Goal: Transaction & Acquisition: Book appointment/travel/reservation

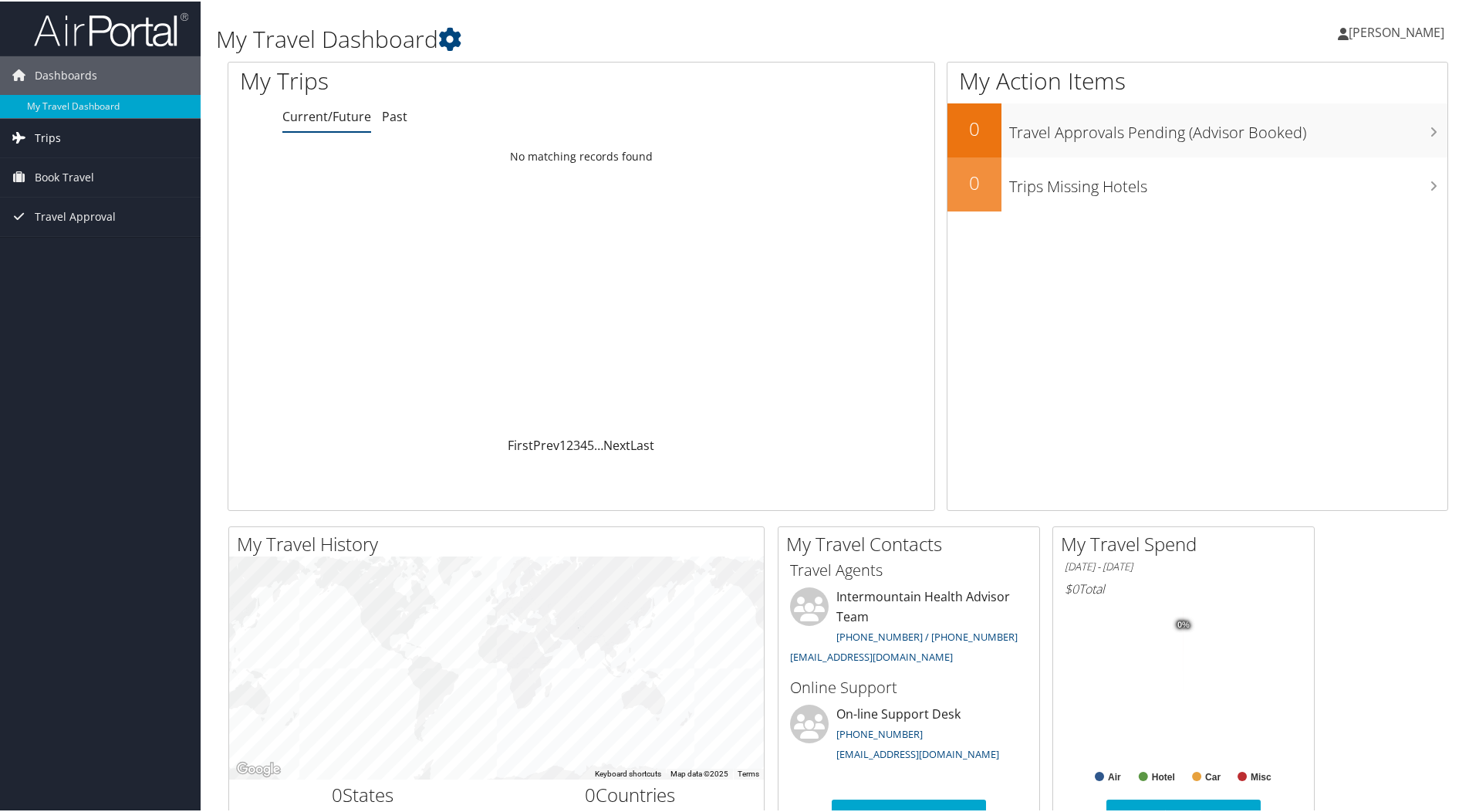
click at [47, 136] on span "Trips" at bounding box center [47, 137] width 27 height 39
click at [49, 174] on span "Book Travel" at bounding box center [64, 176] width 59 height 39
click at [56, 205] on link "Agent Booking Request" at bounding box center [101, 207] width 201 height 23
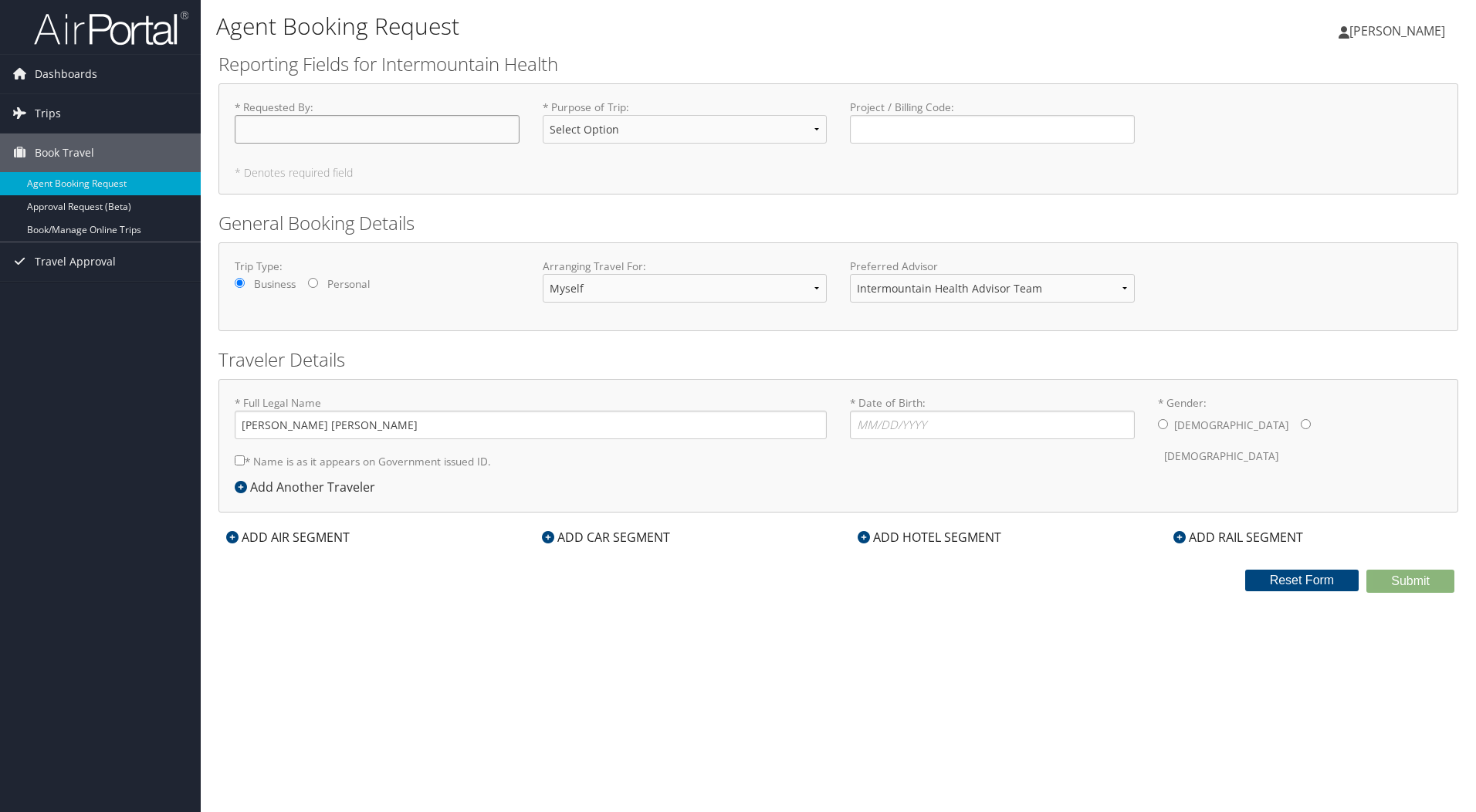
click at [467, 138] on input "* Requested By : Required" at bounding box center [377, 129] width 285 height 29
click at [818, 128] on select "Select Option 3rd Party Reimbursable Business CME Conf or Education Groups Pers…" at bounding box center [685, 129] width 285 height 29
select select "Business"
click at [543, 115] on select "Select Option 3rd Party Reimbursable Business CME Conf or Education Groups Pers…" at bounding box center [685, 129] width 285 height 29
click at [309, 127] on input "* Requested By : Required" at bounding box center [377, 129] width 285 height 29
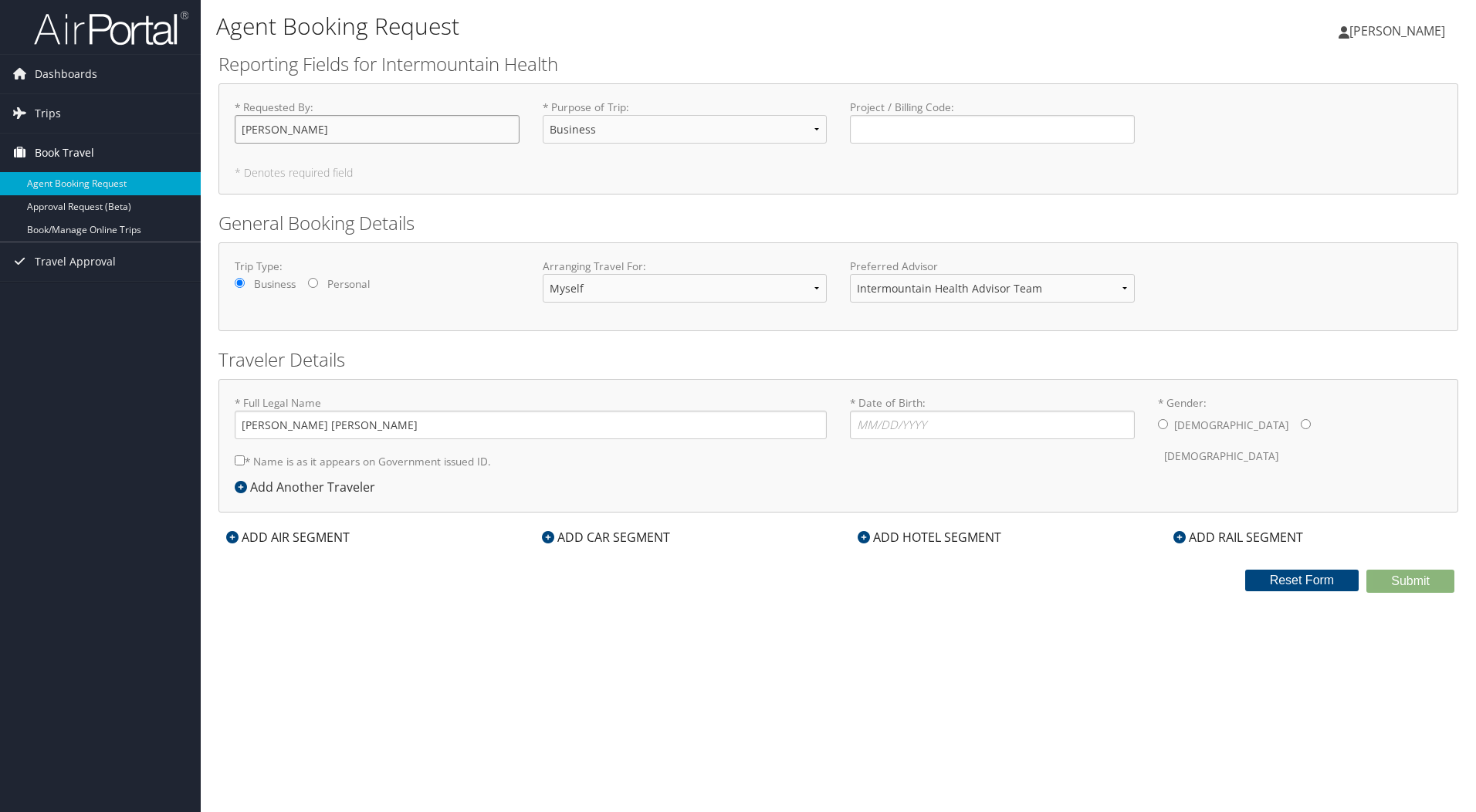
drag, startPoint x: 272, startPoint y: 130, endPoint x: 183, endPoint y: 140, distance: 89.6
click at [183, 140] on div "Dashboards My Travel Dashboard Trips Current/Future Trips Past Trips Trips Miss…" at bounding box center [738, 406] width 1476 height 812
type input "Clark Douglas Johnston"
click at [813, 290] on select "Myself Another Traveler Guest Traveler" at bounding box center [685, 289] width 285 height 29
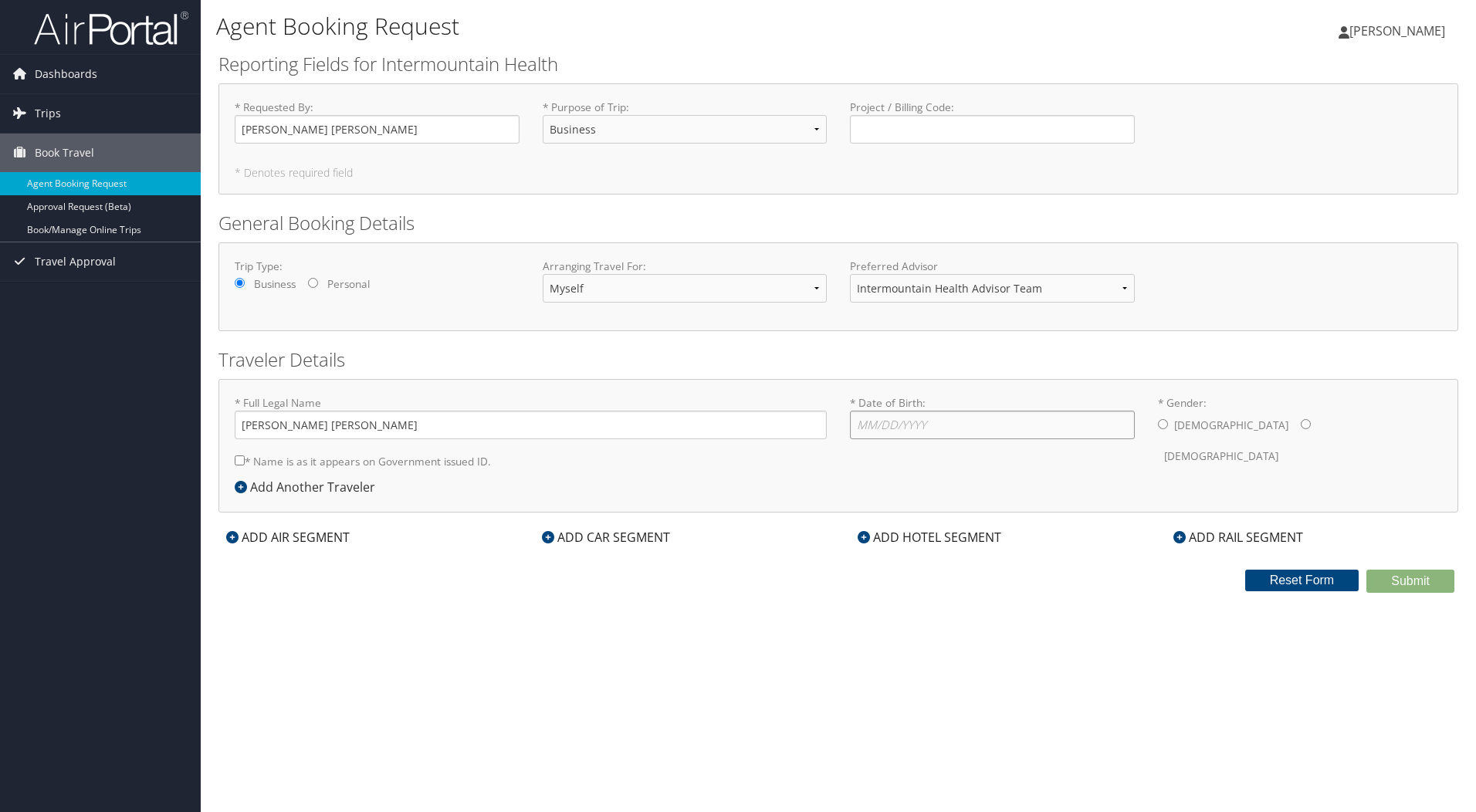
drag, startPoint x: 889, startPoint y: 427, endPoint x: 829, endPoint y: 427, distance: 60.0
click at [870, 429] on input "* Date of Birth: Invalid Date" at bounding box center [993, 425] width 285 height 29
type input "02/24/1965"
click at [1165, 425] on input "* Gender: Male Female" at bounding box center [1162, 424] width 10 height 10
radio input "true"
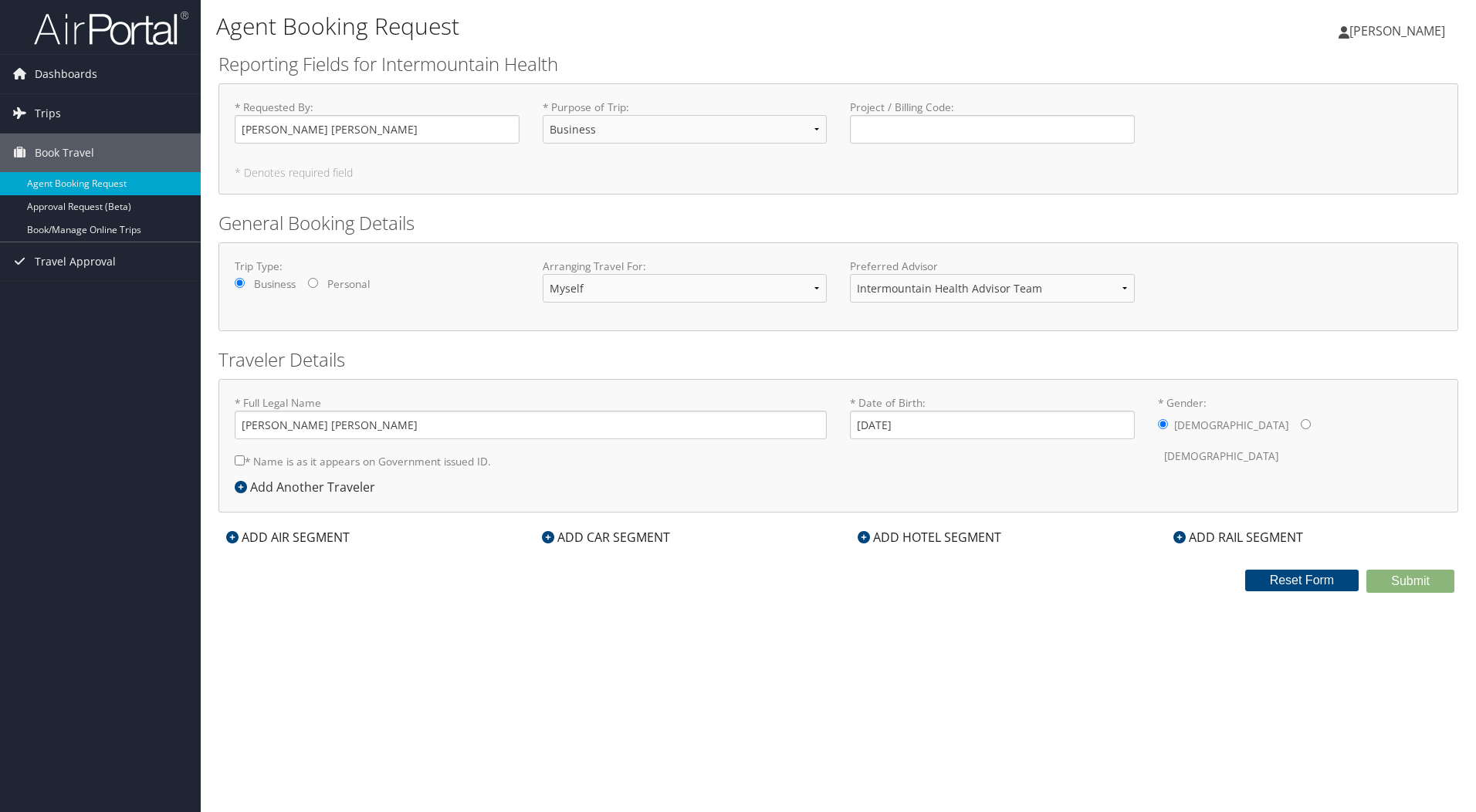
click at [864, 536] on icon at bounding box center [863, 536] width 12 height 12
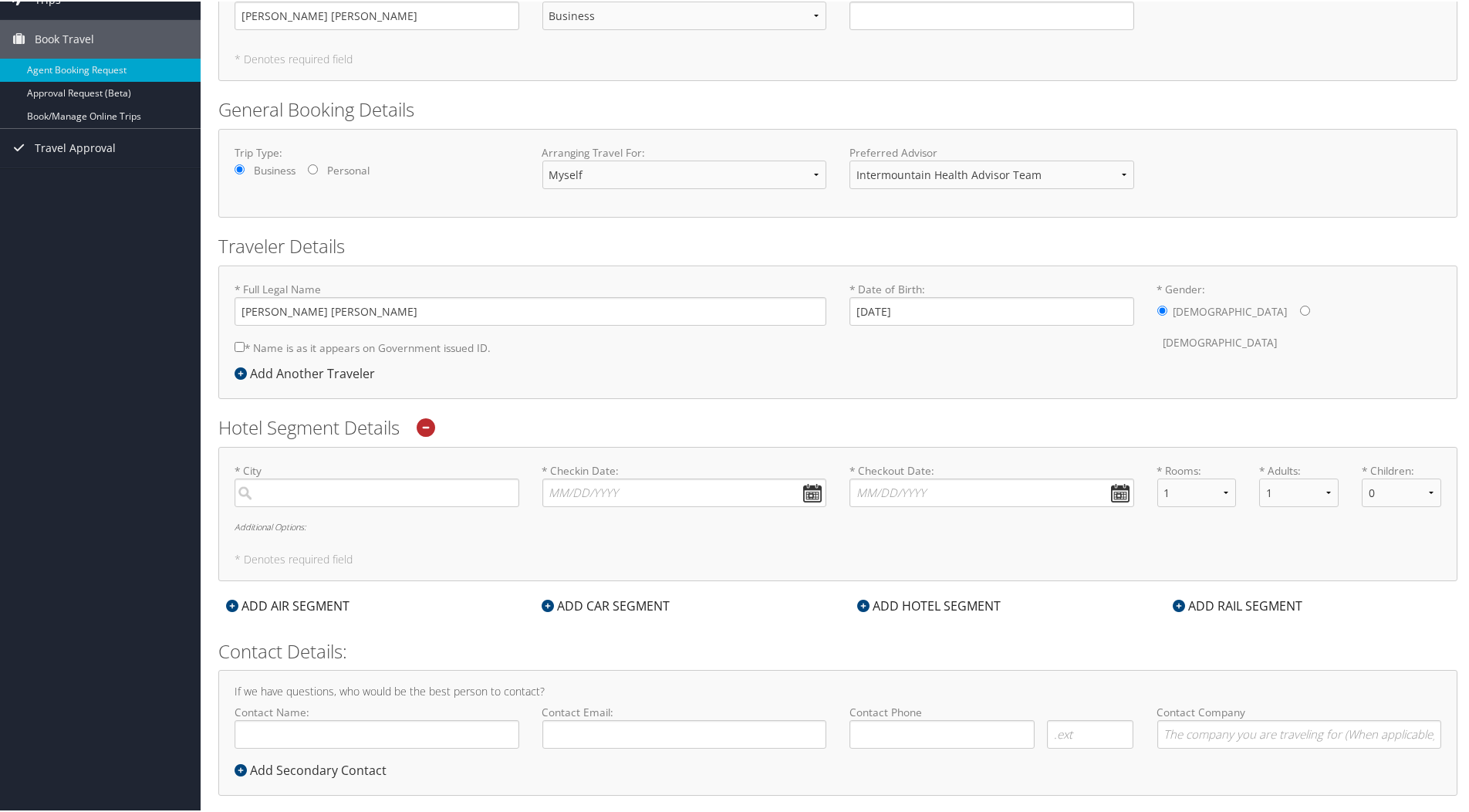
scroll to position [136, 0]
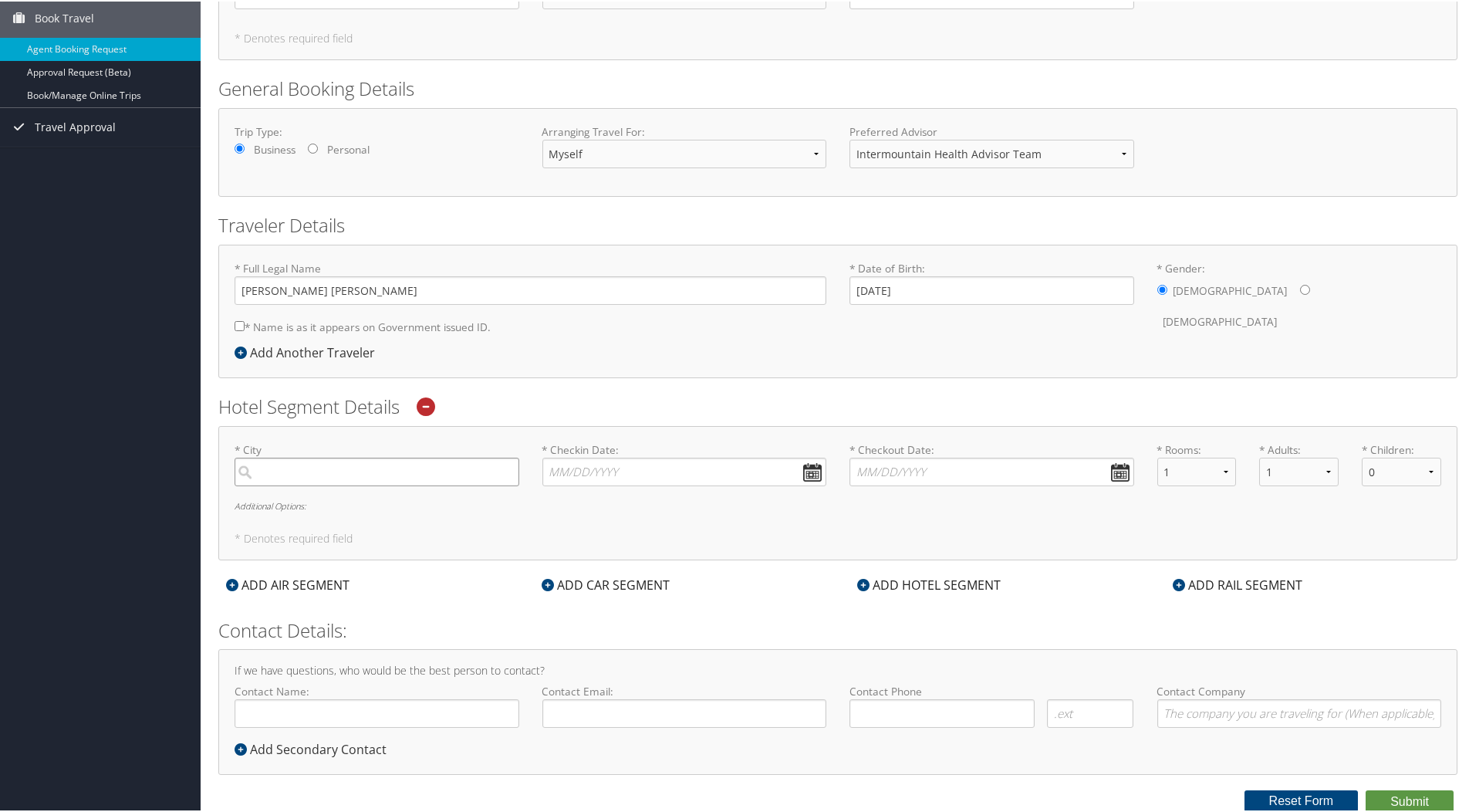
click at [428, 466] on input "search" at bounding box center [377, 470] width 285 height 29
type input "z"
click at [319, 506] on div "Butte (BTM MT)" at bounding box center [379, 502] width 264 height 20
click at [319, 485] on input "Butt" at bounding box center [377, 470] width 285 height 29
type input "Butte"
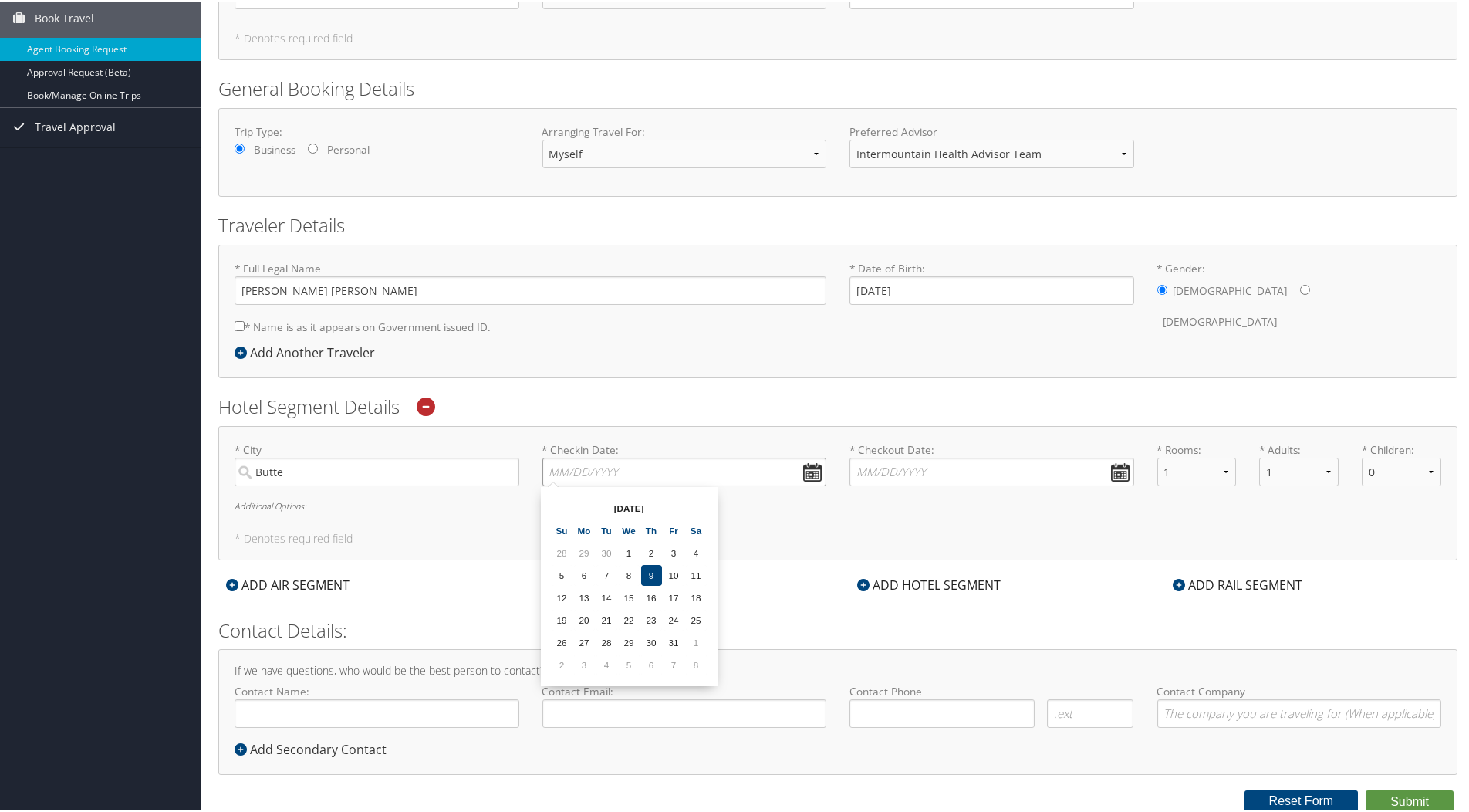
click at [584, 470] on input "* Checkin Date: Dates must be valid" at bounding box center [685, 470] width 285 height 29
click at [564, 597] on td "12" at bounding box center [562, 596] width 21 height 21
type input "10/12/2025"
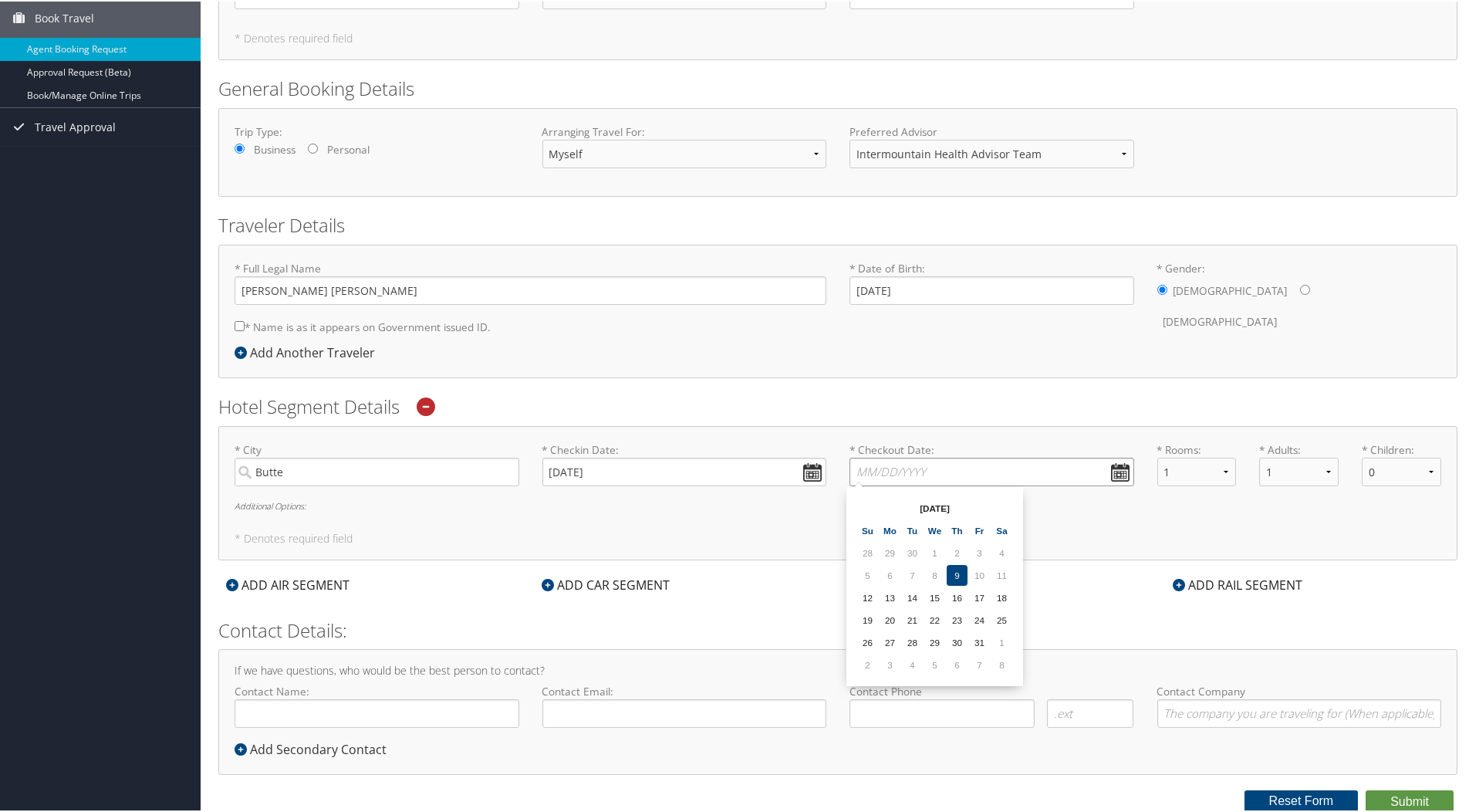
click at [1116, 468] on input "* Checkout Date: Dates must be valid" at bounding box center [992, 470] width 285 height 29
click at [956, 597] on td "16" at bounding box center [957, 596] width 21 height 21
type input "10/16/2025"
click at [406, 470] on input "Butte" at bounding box center [377, 470] width 285 height 29
click at [431, 400] on icon at bounding box center [425, 404] width 18 height 18
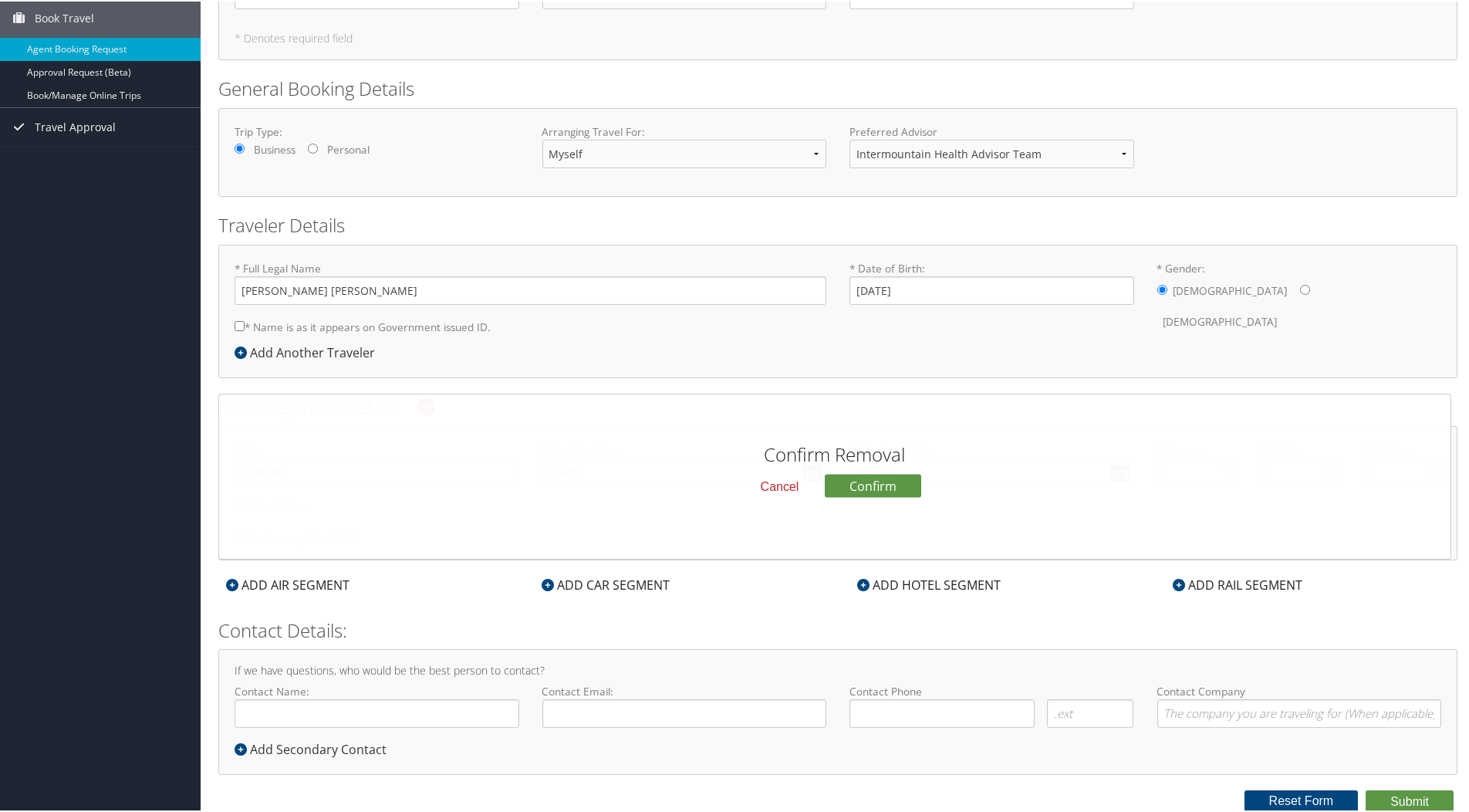
click at [773, 482] on button "Cancel" at bounding box center [780, 484] width 64 height 27
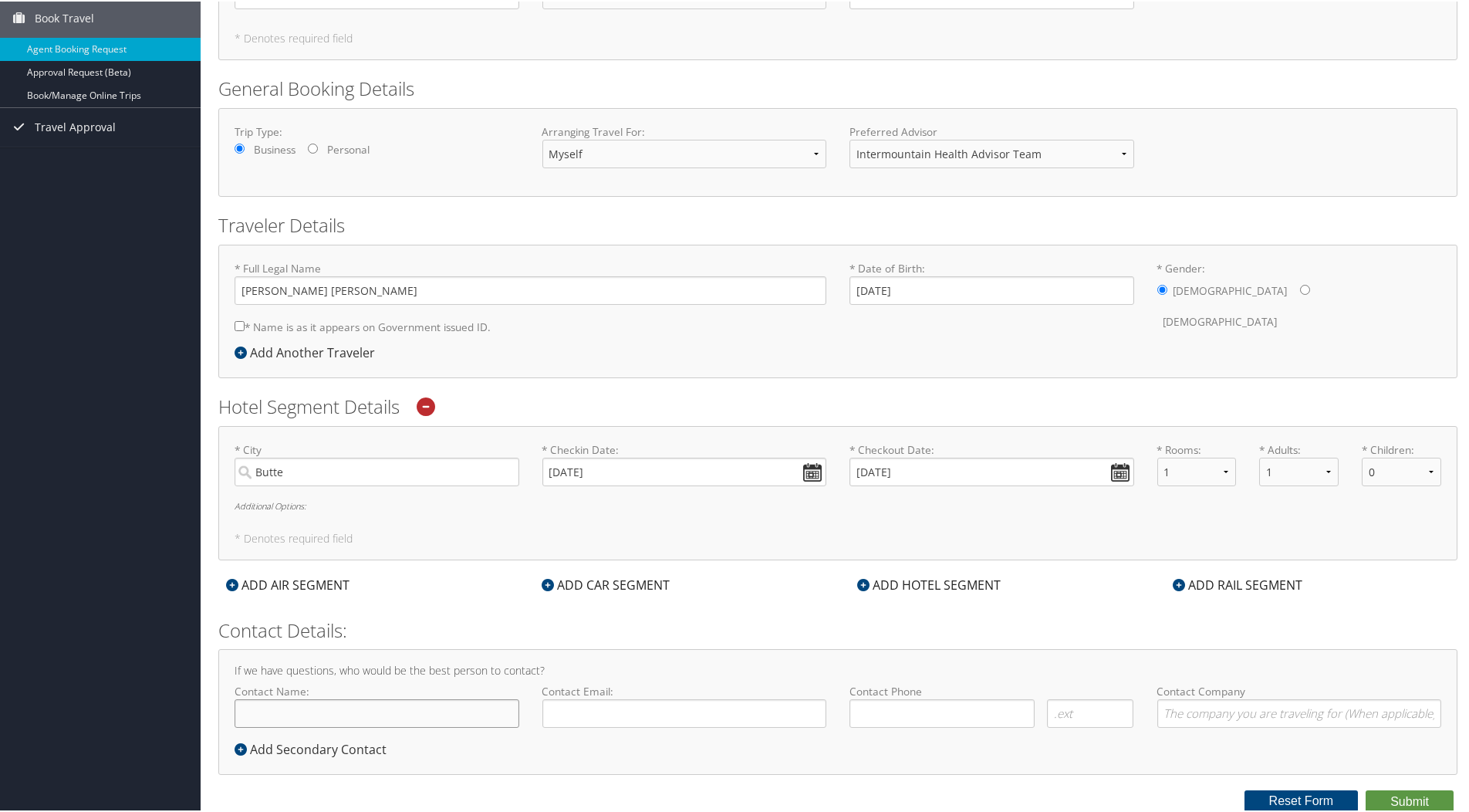
click at [319, 716] on input "Contact Name:" at bounding box center [377, 712] width 285 height 29
type input "Doug Johnston"
type input "doug.johnston@imail..org"
click at [896, 707] on input "( ) -" at bounding box center [942, 712] width 185 height 29
type input "(385) 439-5816"
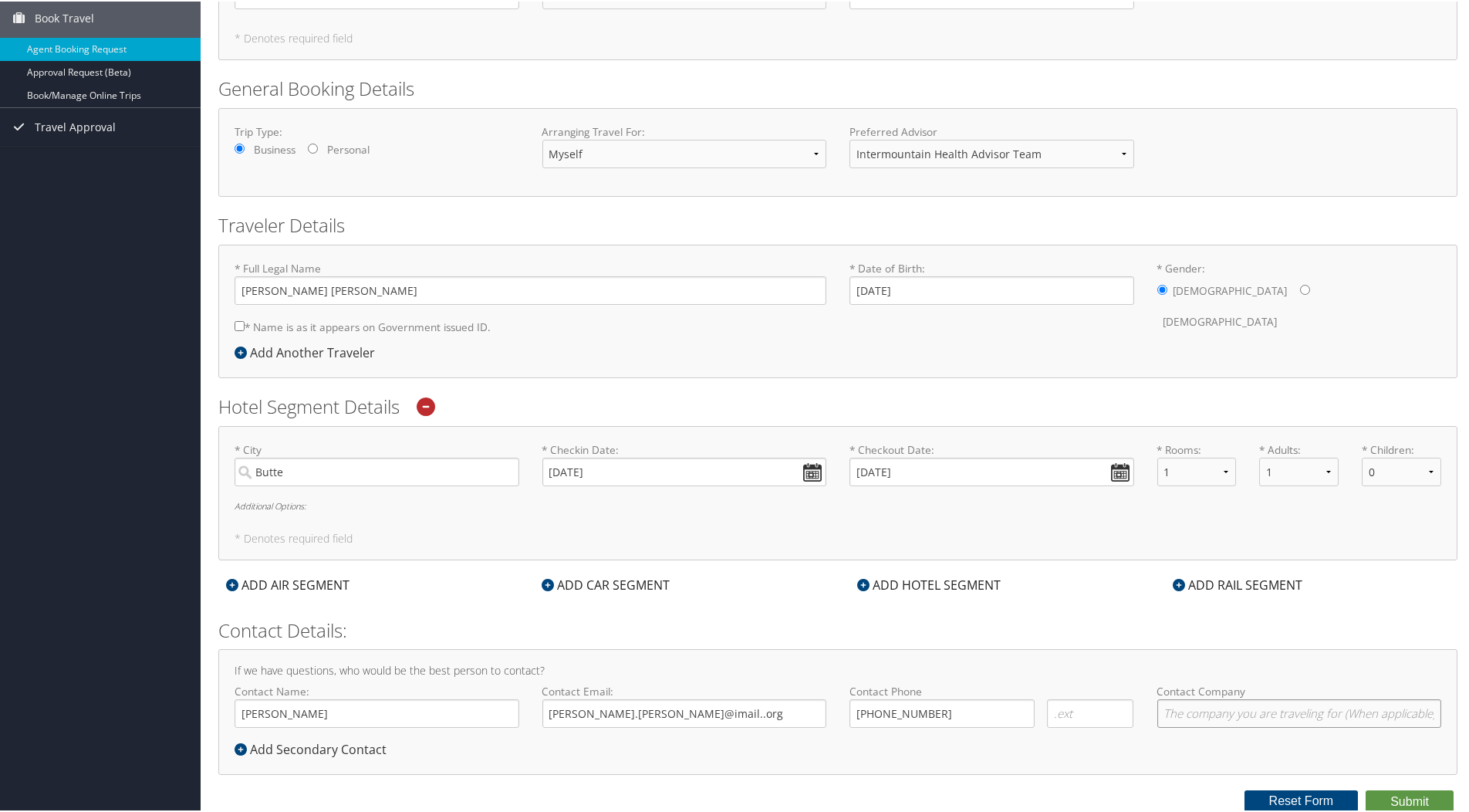
click at [1174, 716] on input "Contact Company" at bounding box center [1299, 712] width 285 height 29
type input "Intermountain Health"
click at [244, 325] on label "* Name is as it appears on Government issued ID." at bounding box center [363, 326] width 256 height 29
click at [244, 325] on input "* Name is as it appears on Government issued ID." at bounding box center [240, 324] width 10 height 10
checkbox input "true"
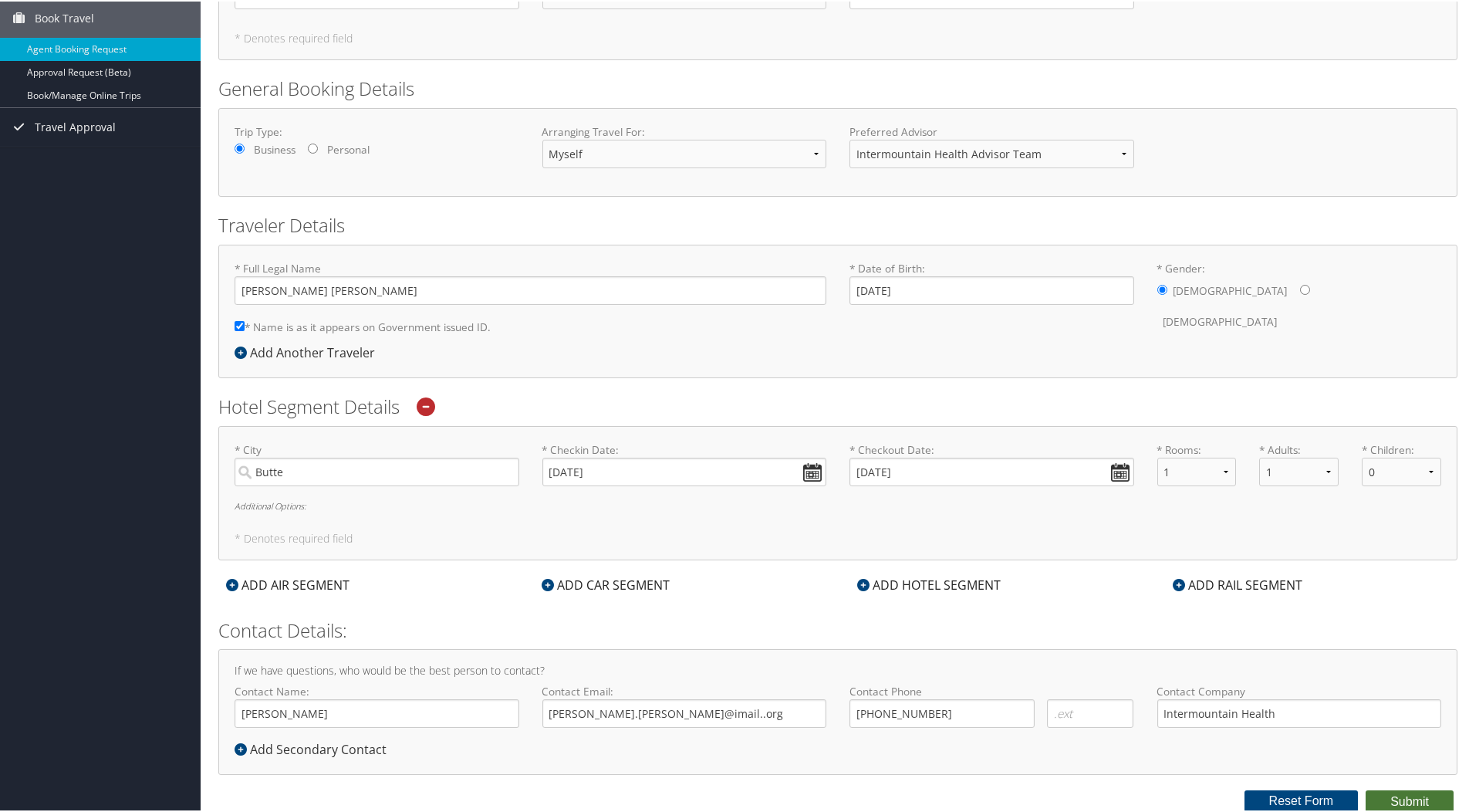
click at [1390, 795] on button "Submit" at bounding box center [1410, 800] width 88 height 23
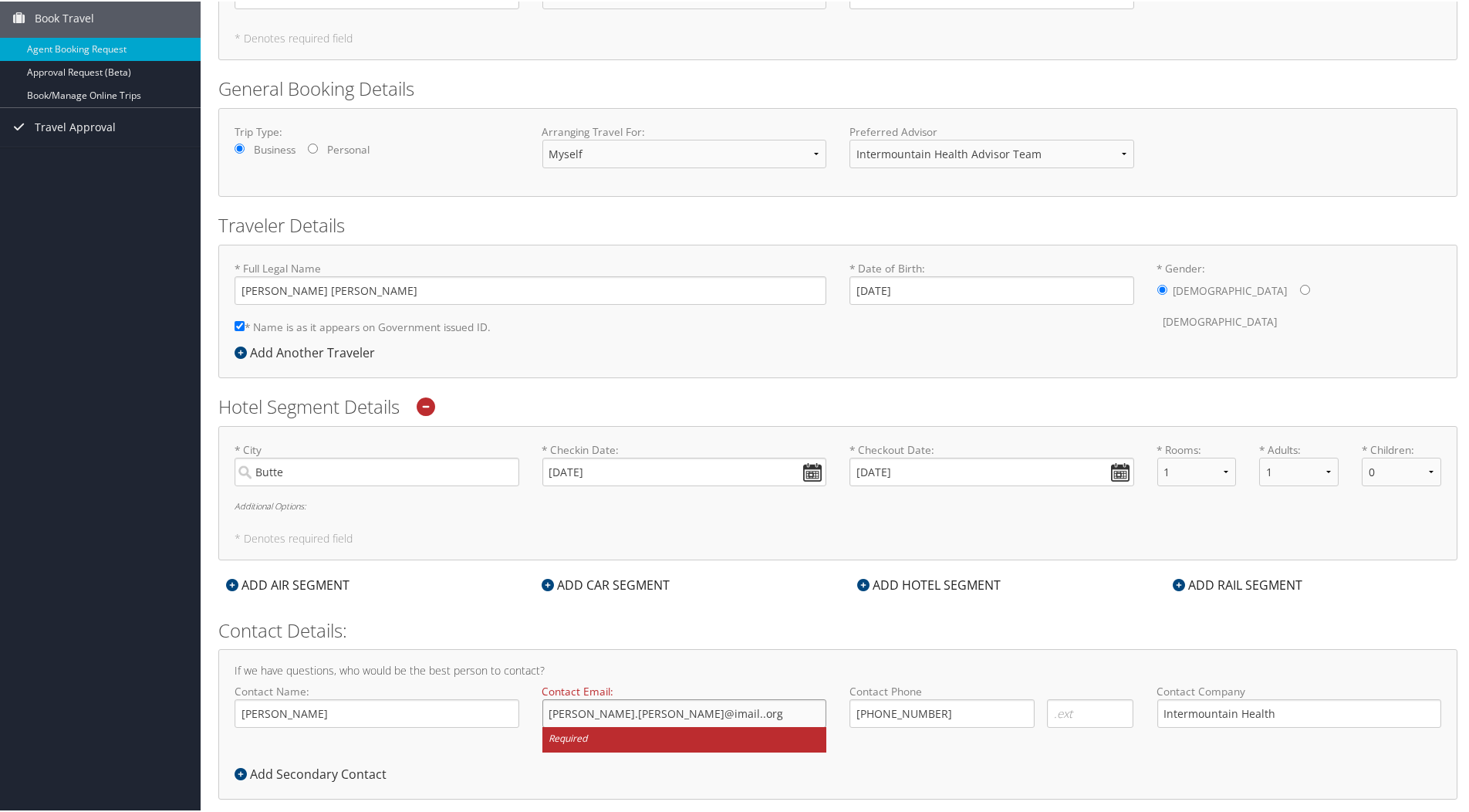
click at [659, 712] on input "doug.johnston@imail..org" at bounding box center [685, 712] width 285 height 29
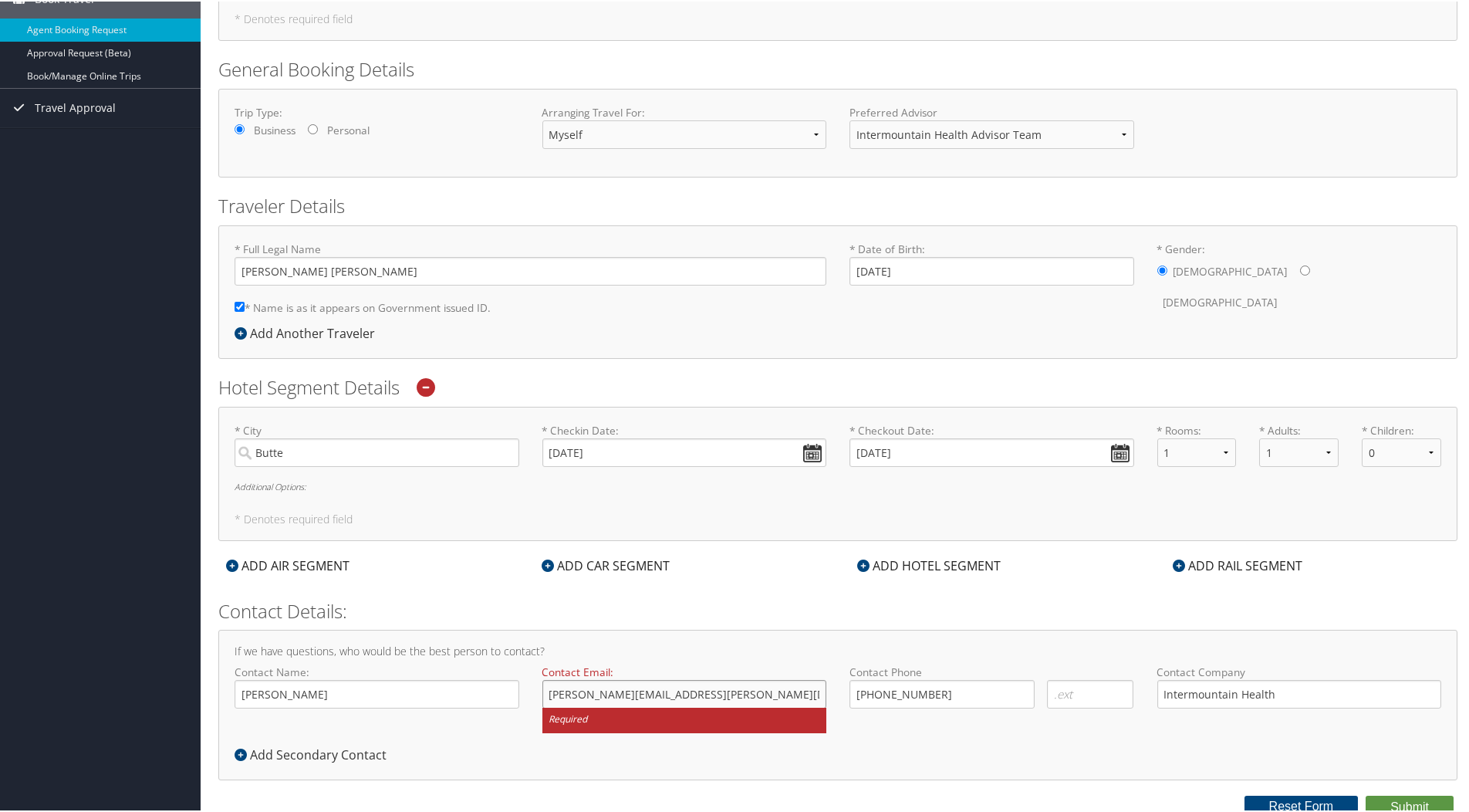
scroll to position [161, 0]
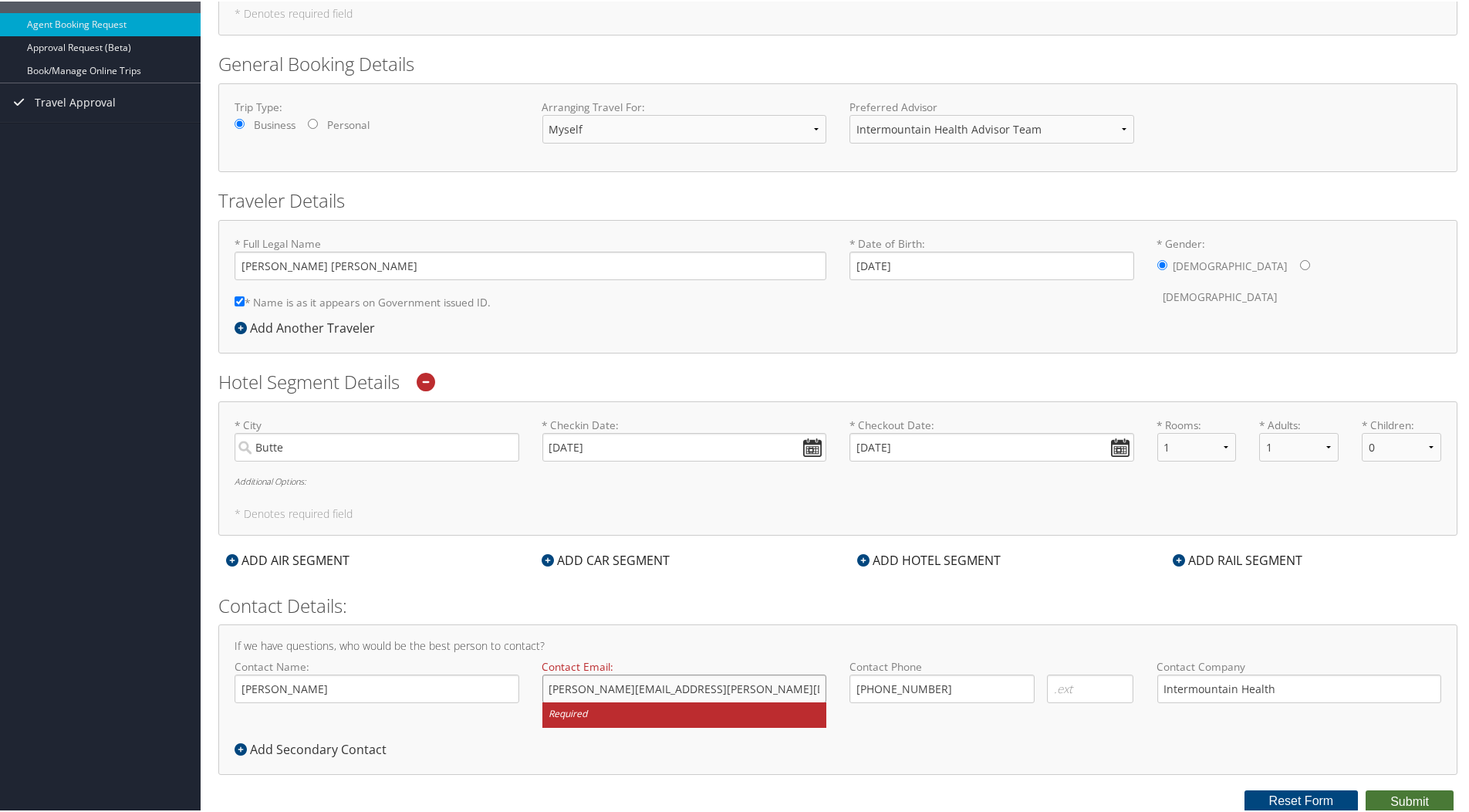
type input "doug.johnston@imail.org"
click at [1405, 796] on button "Submit" at bounding box center [1410, 800] width 88 height 23
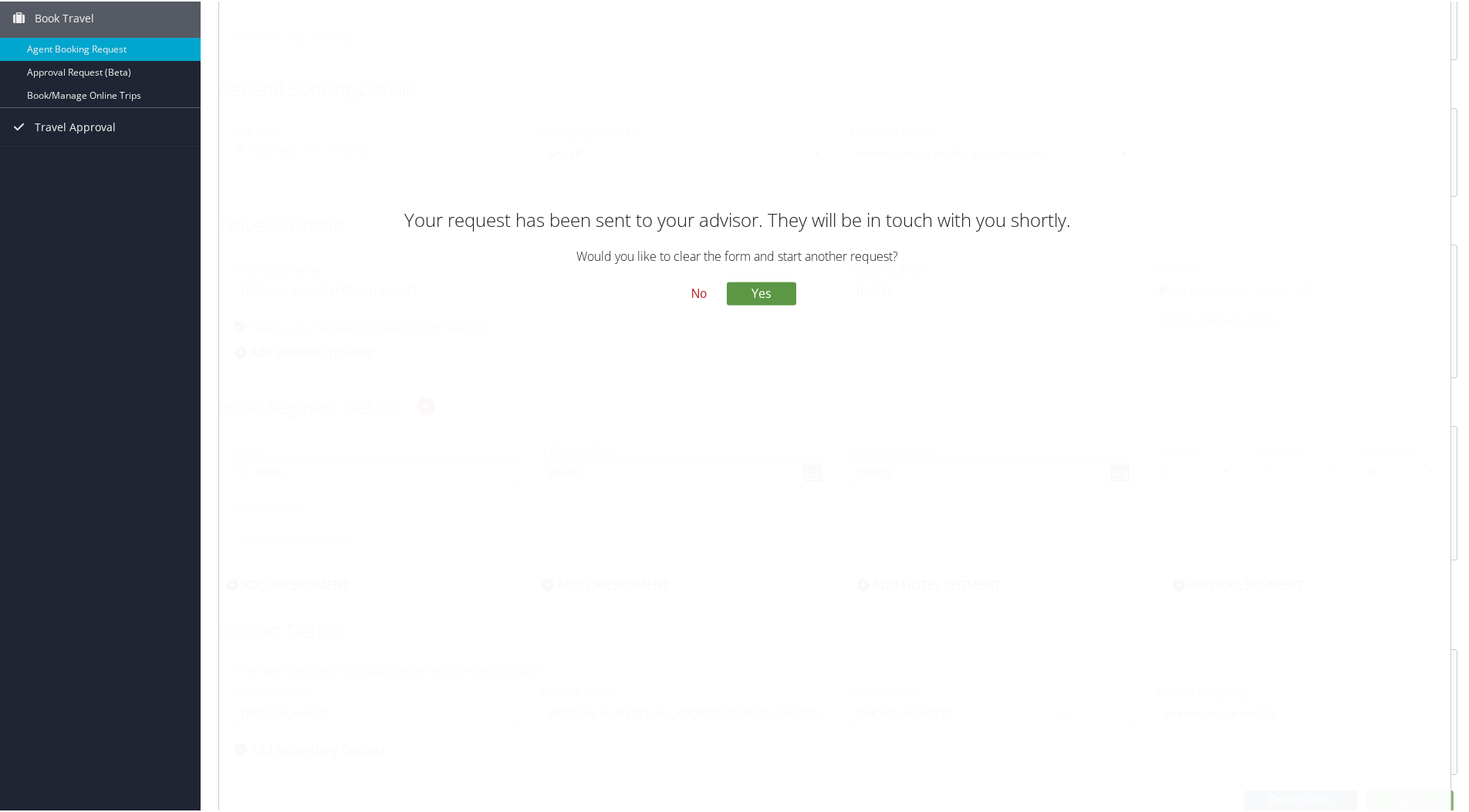
click at [698, 296] on button "No" at bounding box center [699, 292] width 40 height 27
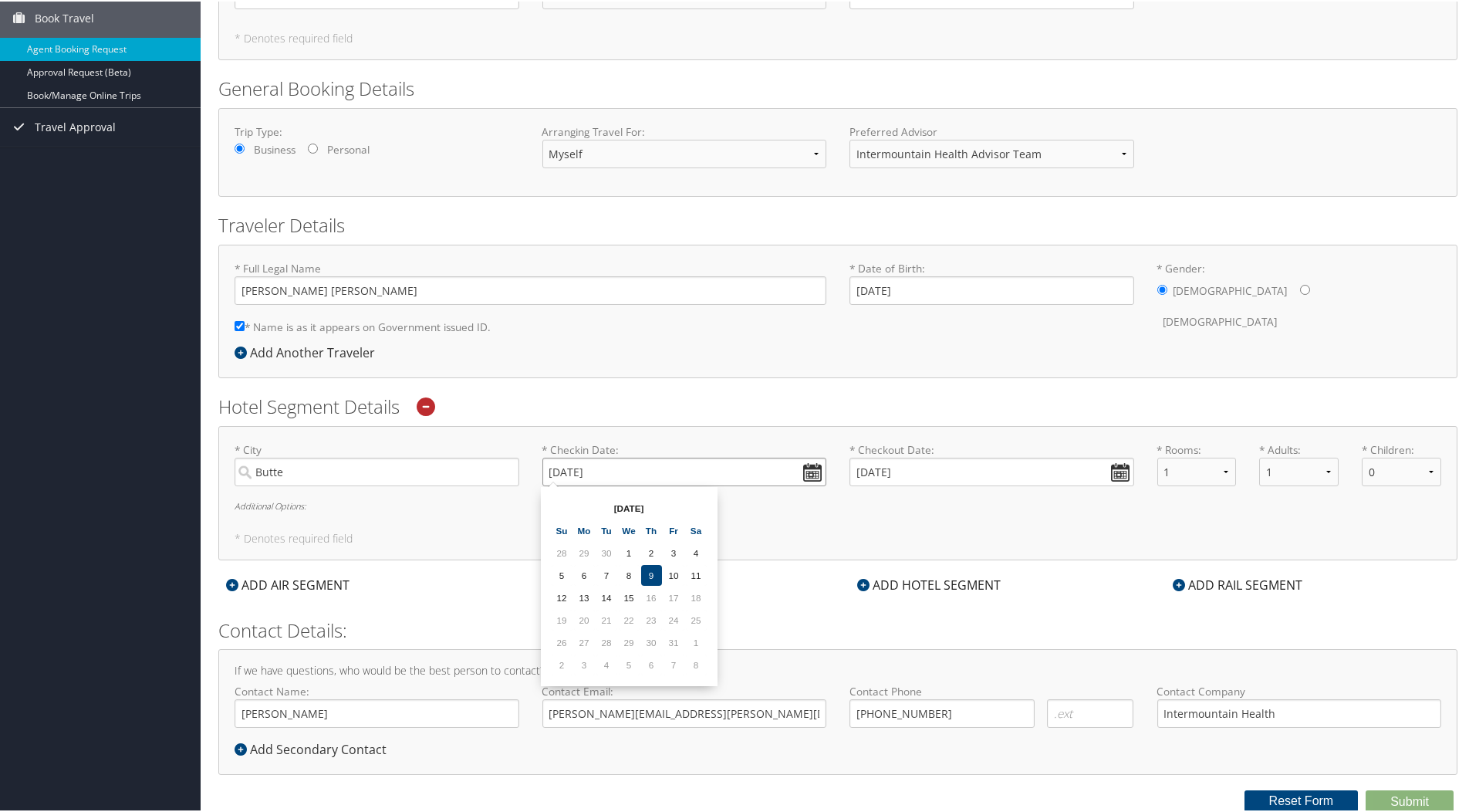
click at [806, 472] on input "10/12/2025" at bounding box center [685, 470] width 285 height 29
click at [781, 398] on h2 "Hotel Segment Details" at bounding box center [838, 404] width 1239 height 27
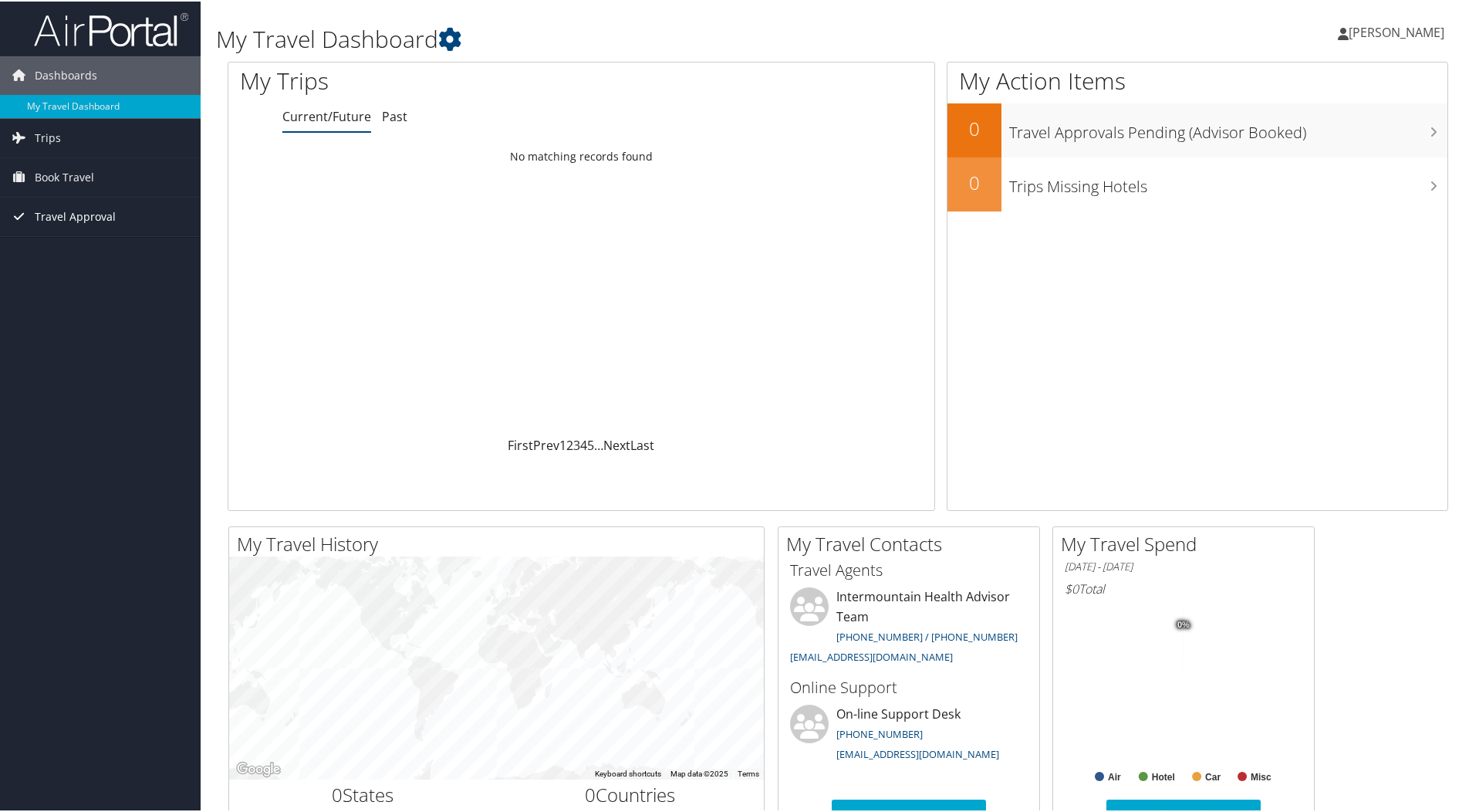
click at [54, 216] on span "Travel Approval" at bounding box center [75, 215] width 81 height 39
click at [51, 243] on link "Pending Trip Approvals" at bounding box center [101, 246] width 201 height 23
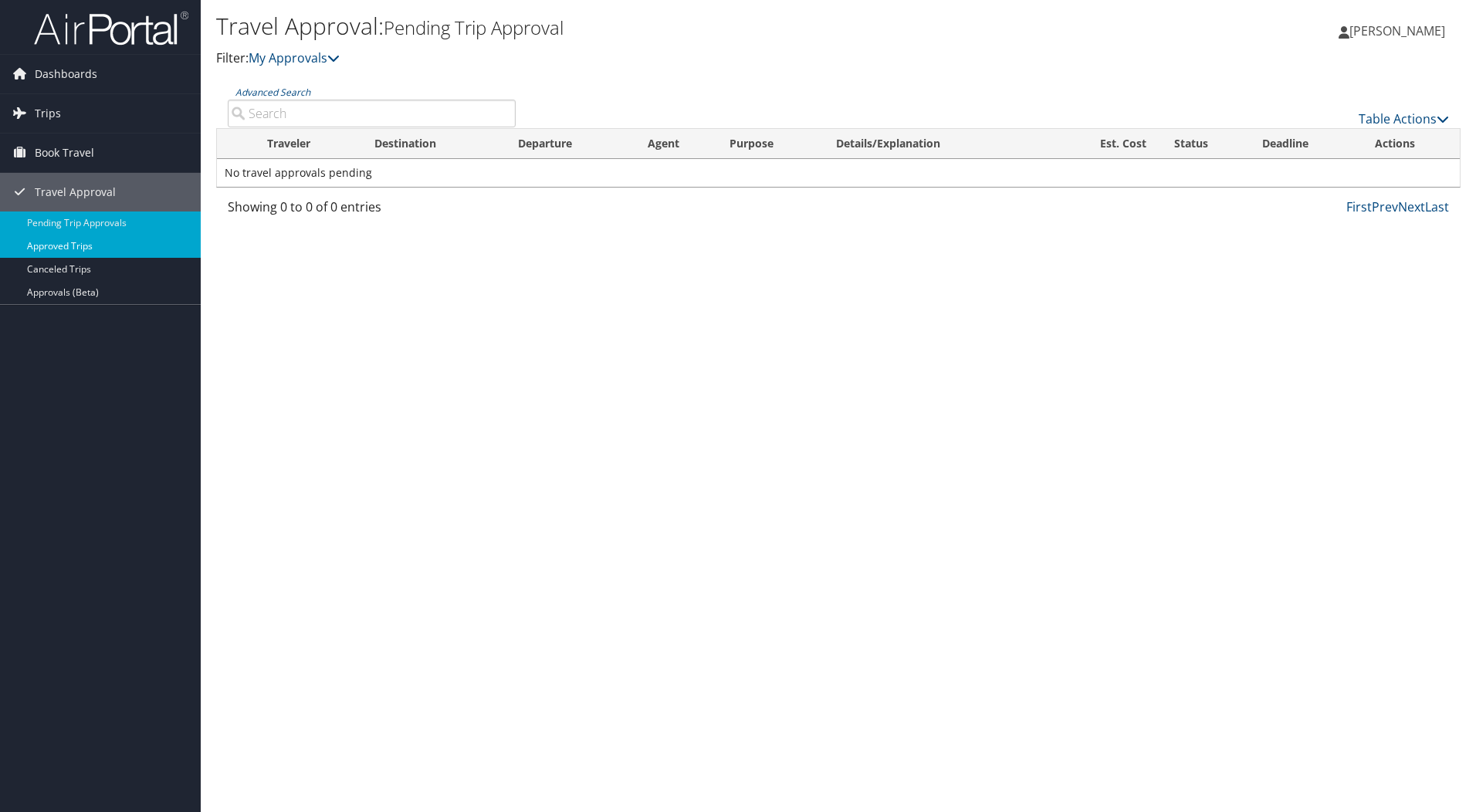
click at [65, 248] on link "Approved Trips" at bounding box center [101, 246] width 201 height 23
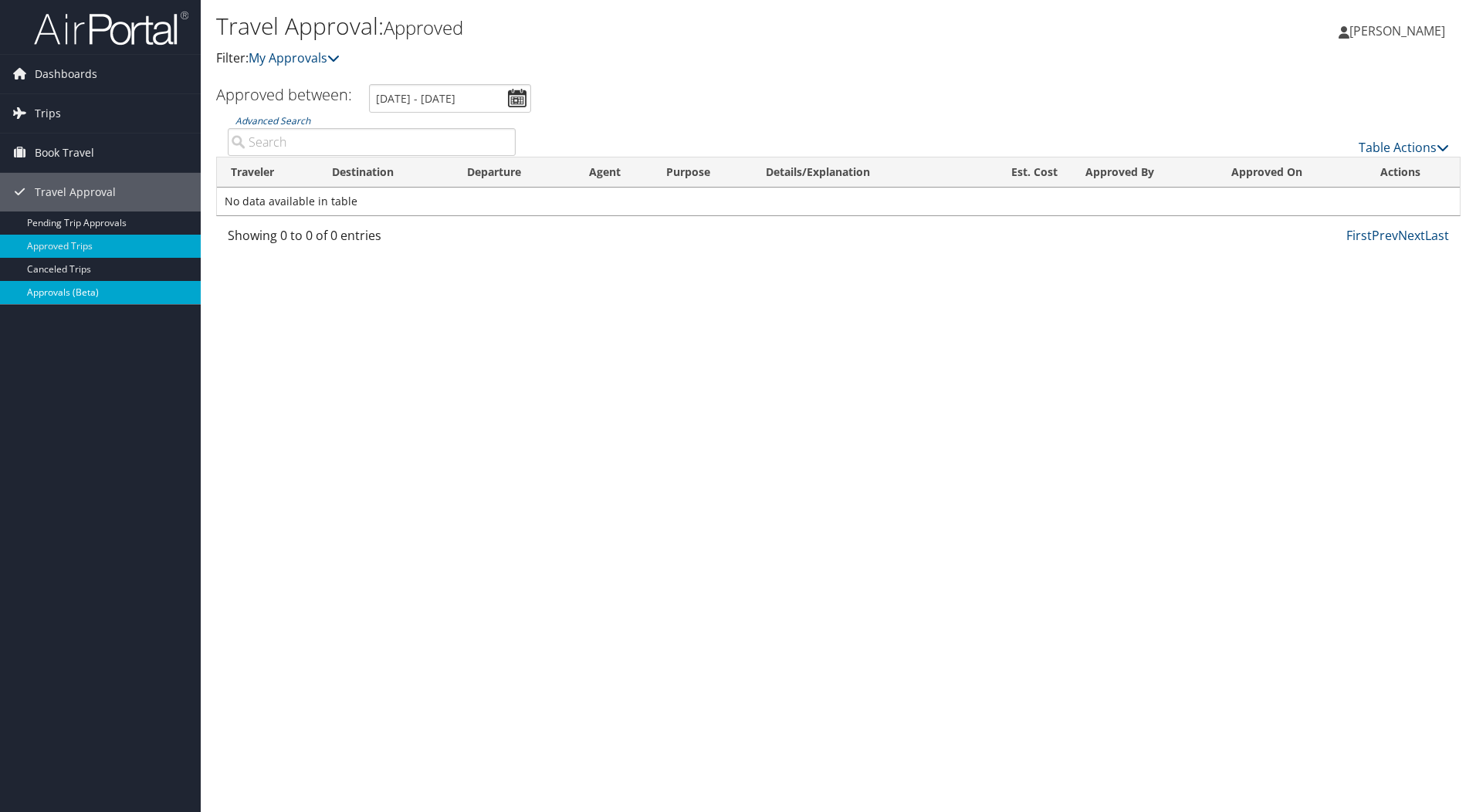
click at [63, 296] on link "Approvals (Beta)" at bounding box center [101, 292] width 201 height 23
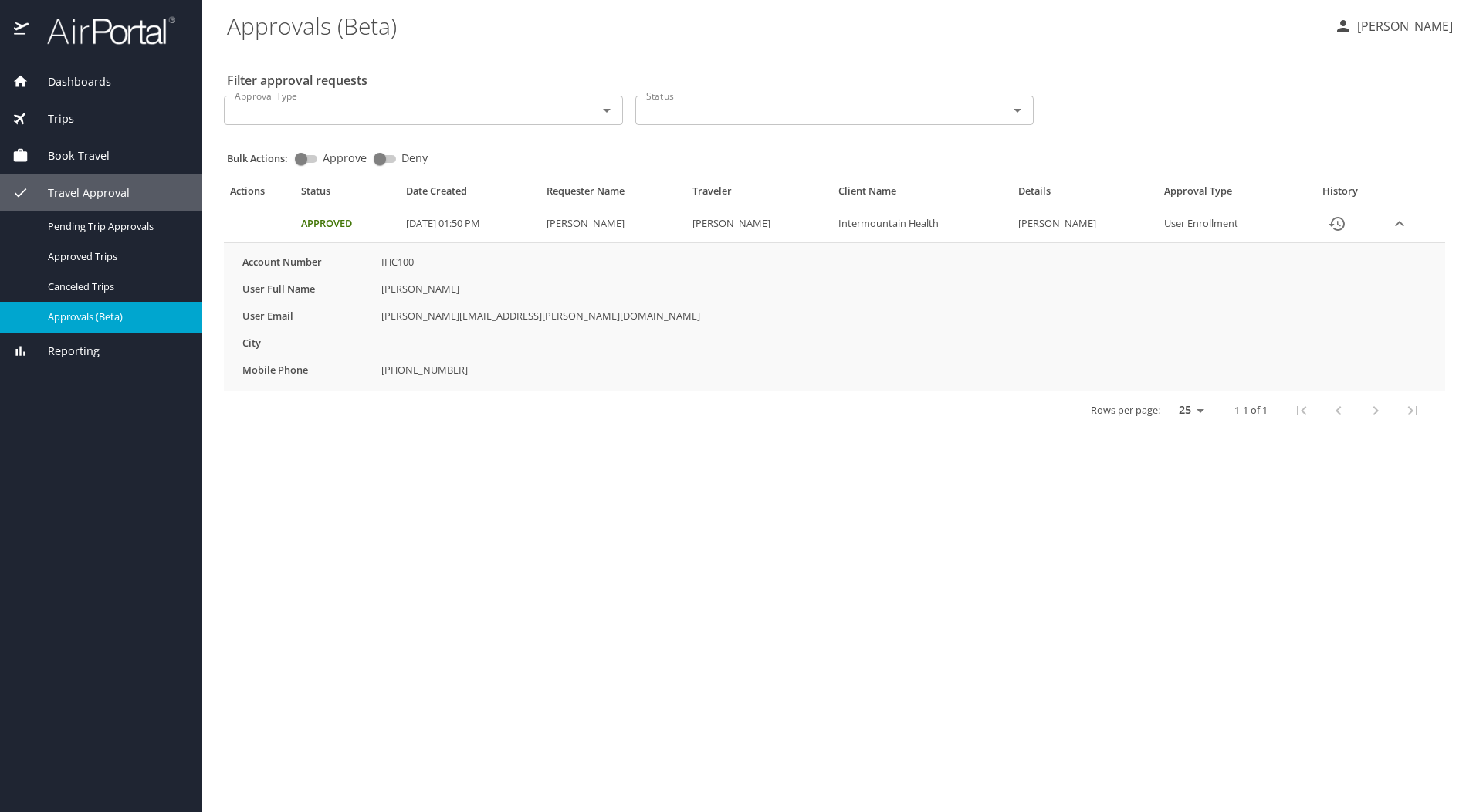
click at [60, 144] on div "Book Travel" at bounding box center [101, 156] width 202 height 37
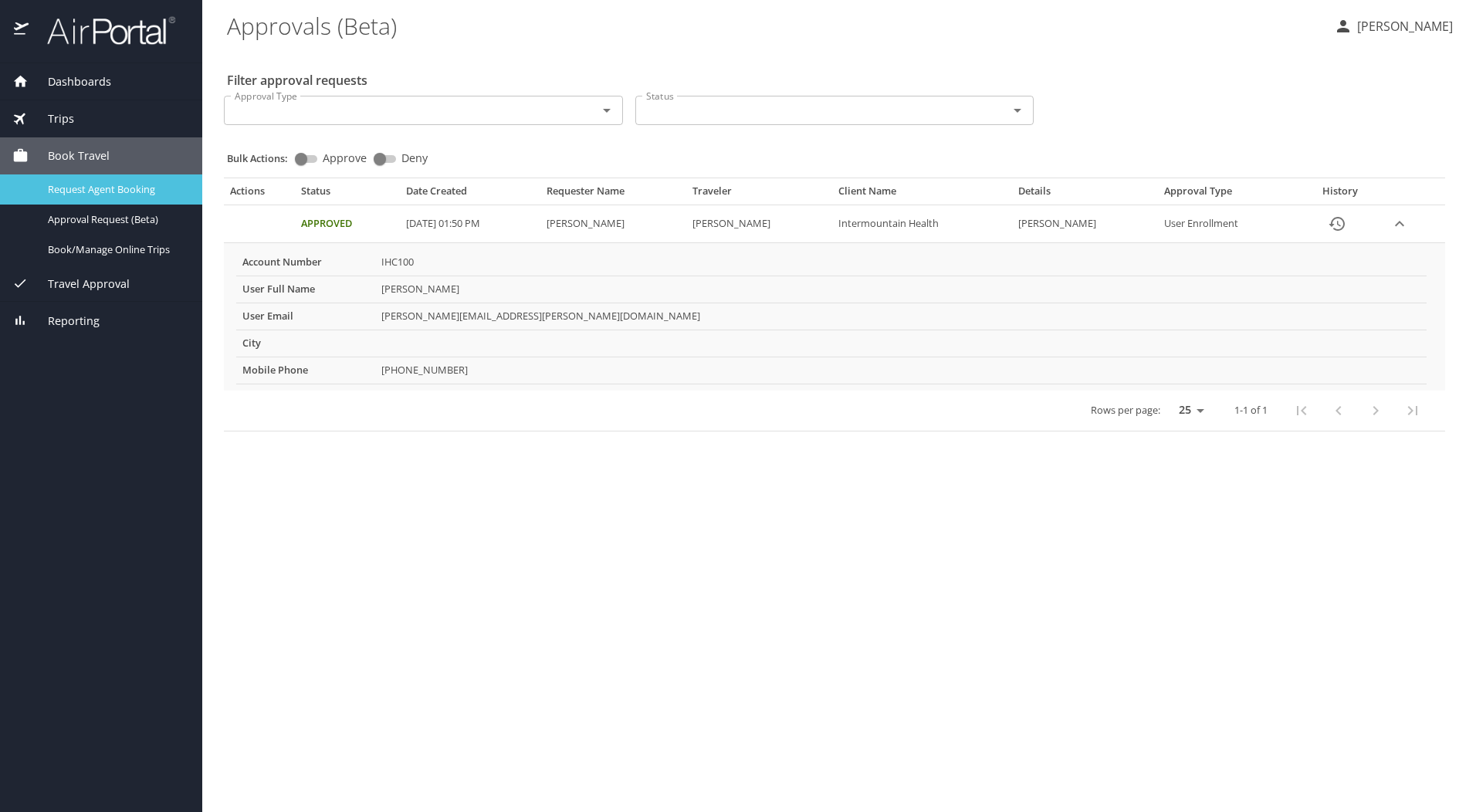
click at [72, 182] on span "Request Agent Booking" at bounding box center [115, 189] width 136 height 14
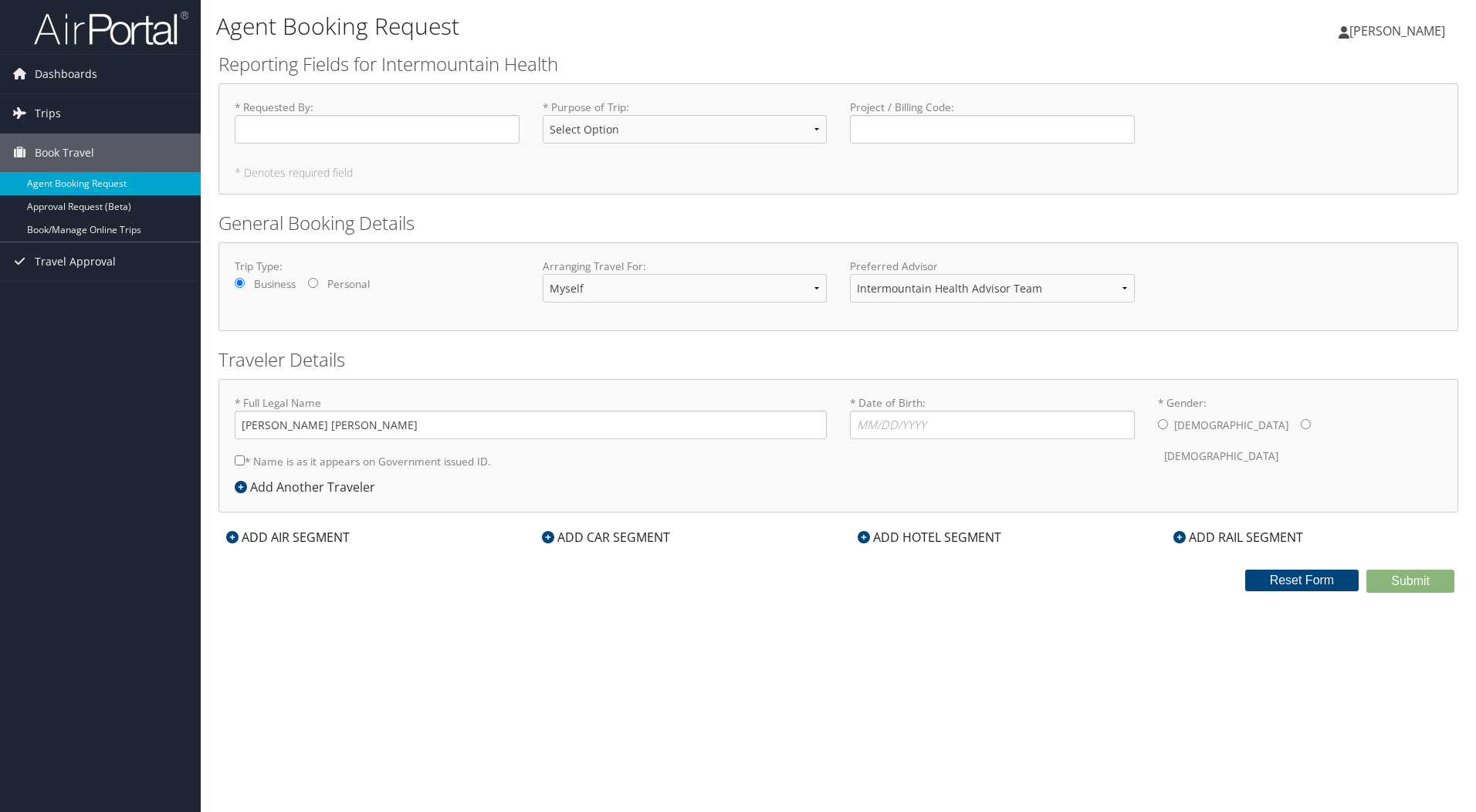
click at [898, 539] on div "ADD HOTEL SEGMENT" at bounding box center [930, 536] width 159 height 18
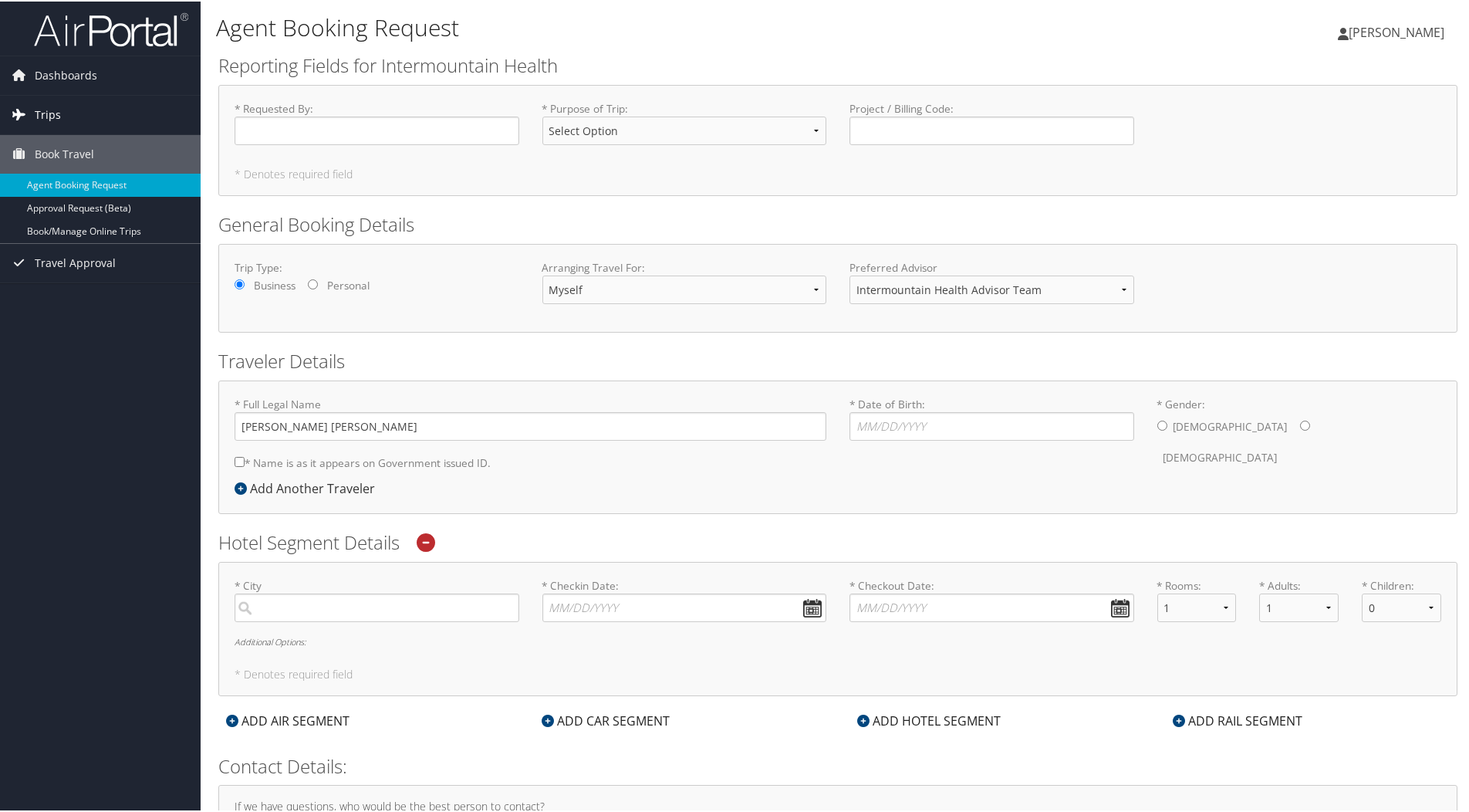
click at [44, 114] on span "Trips" at bounding box center [47, 113] width 27 height 39
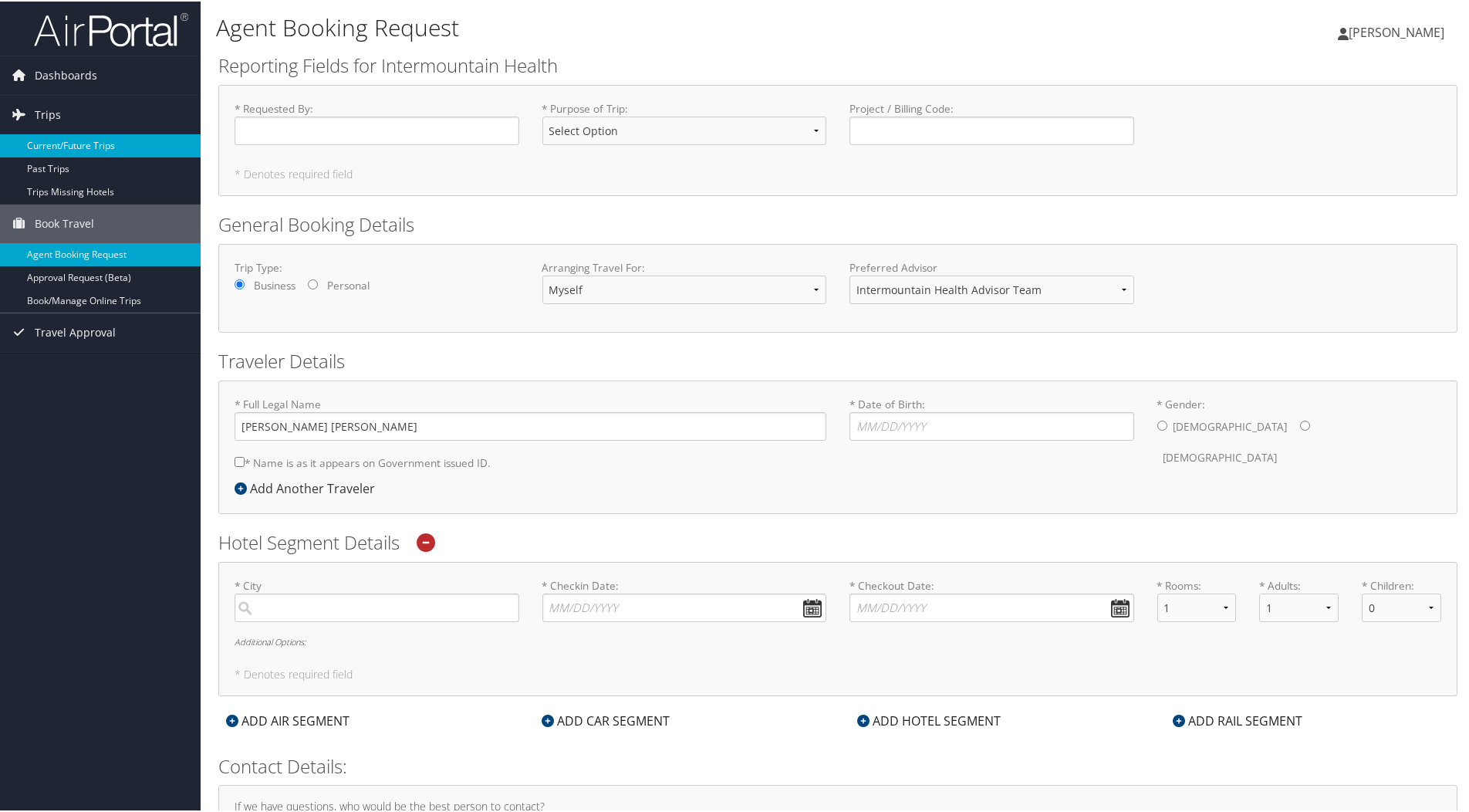
click at [45, 139] on link "Current/Future Trips" at bounding box center [101, 144] width 201 height 23
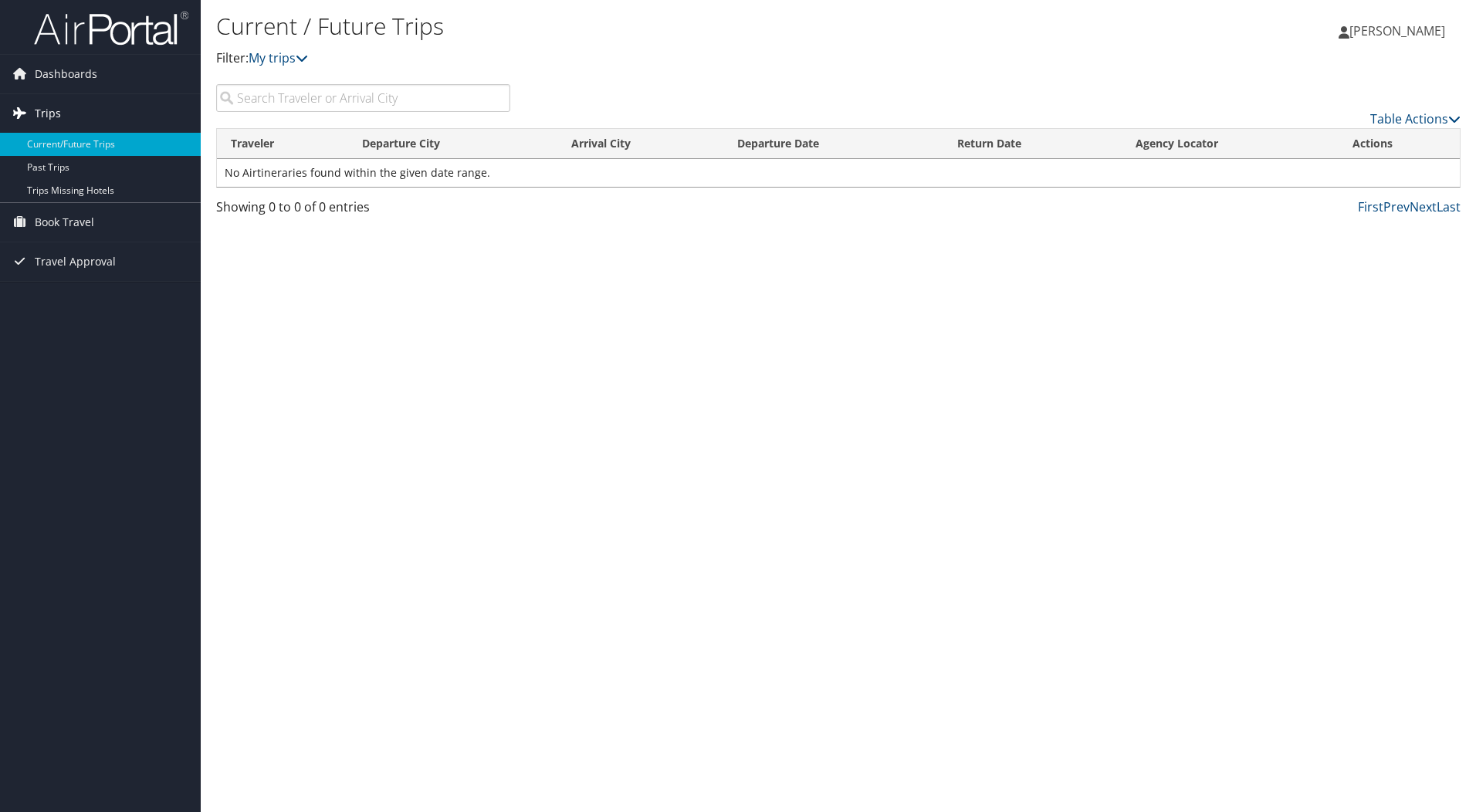
click at [47, 110] on span "Trips" at bounding box center [47, 113] width 27 height 39
click at [48, 73] on span "Dashboards" at bounding box center [66, 74] width 63 height 39
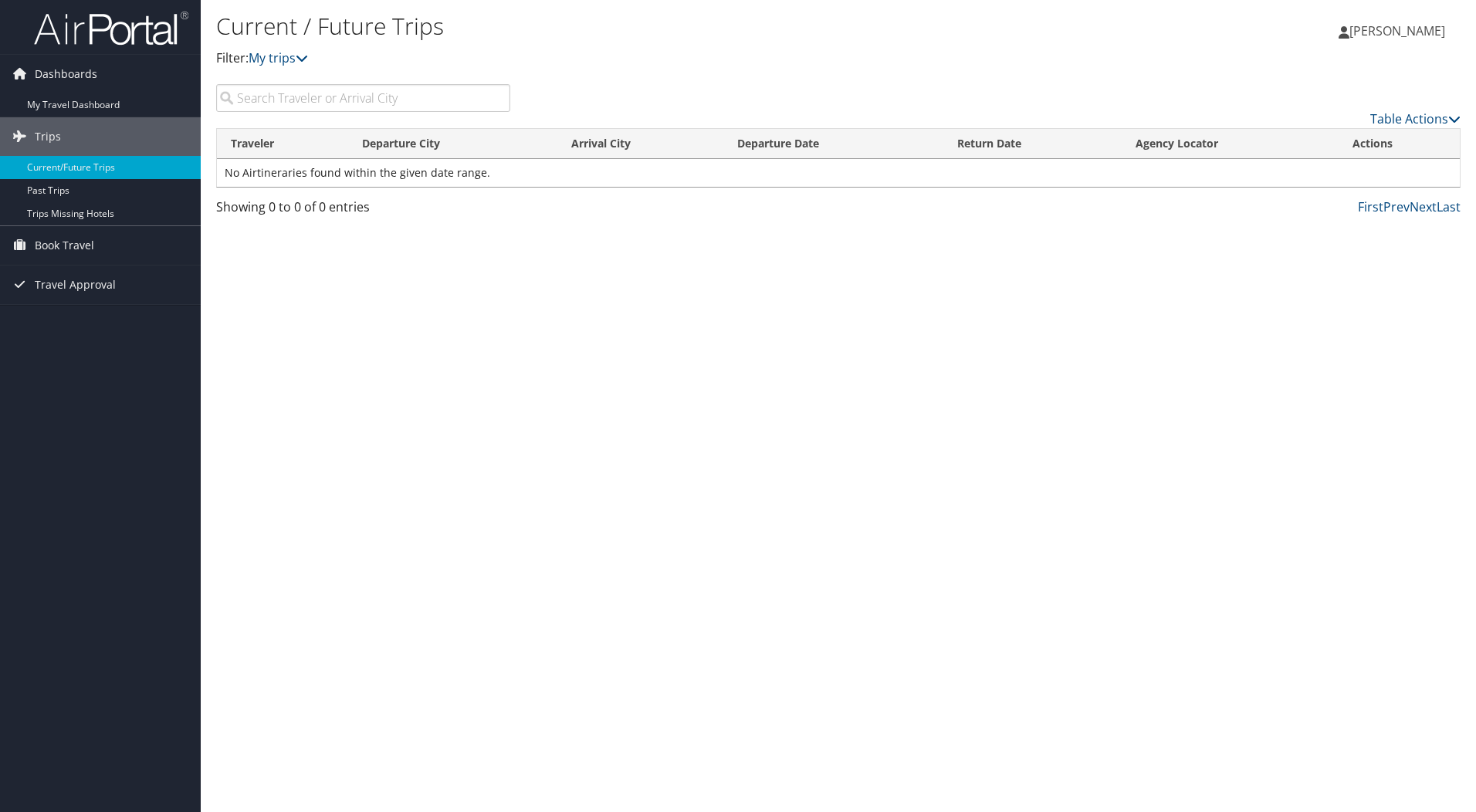
click at [43, 383] on div "Dashboards My Travel Dashboard Trips Current/Future Trips Past Trips Trips Miss…" at bounding box center [738, 406] width 1476 height 812
click at [730, 597] on div "Current / Future Trips Filter: My trips Clark Johnston Clark Johnston My Settin…" at bounding box center [838, 406] width 1275 height 812
